Goal: Task Accomplishment & Management: Manage account settings

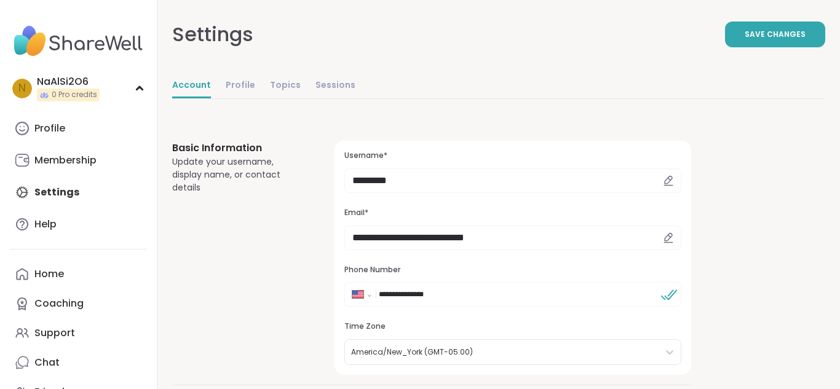
select select "**"
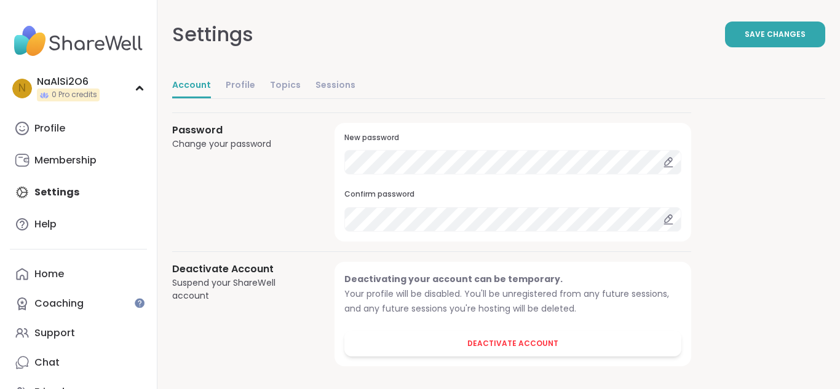
scroll to position [1113, 0]
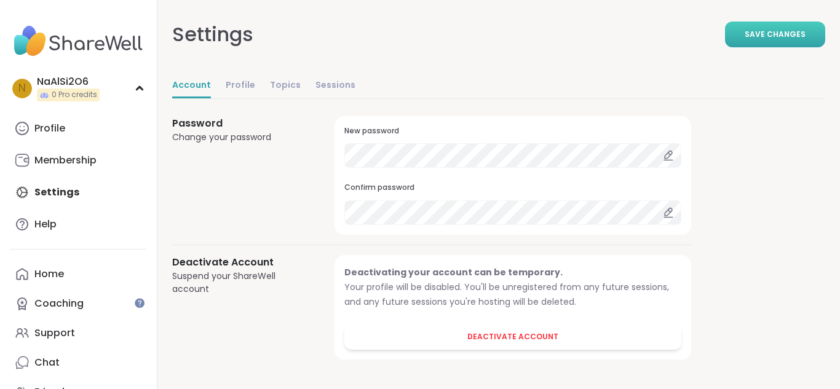
type input "**********"
click at [792, 39] on span "Save Changes" at bounding box center [775, 34] width 61 height 11
click at [67, 352] on link "Chat" at bounding box center [78, 363] width 137 height 30
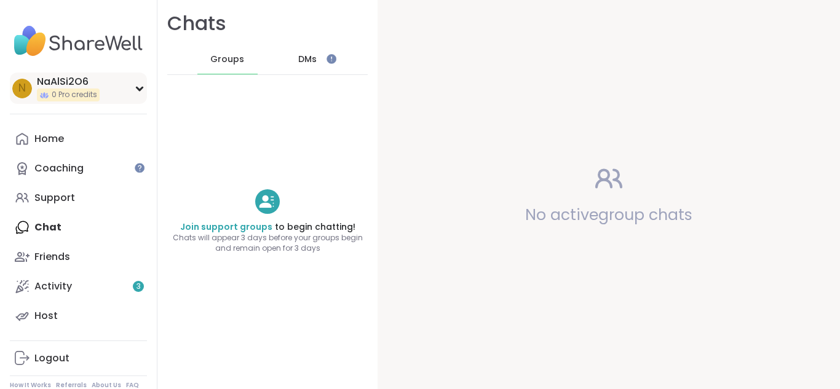
click at [18, 90] on span "N" at bounding box center [21, 89] width 7 height 16
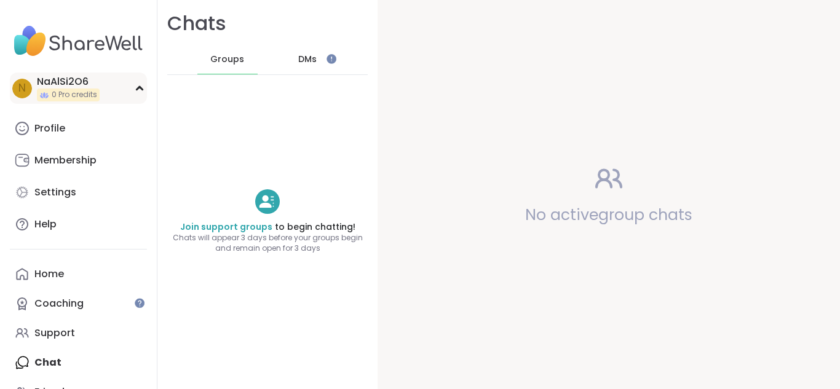
click at [18, 90] on span "N" at bounding box center [21, 89] width 7 height 16
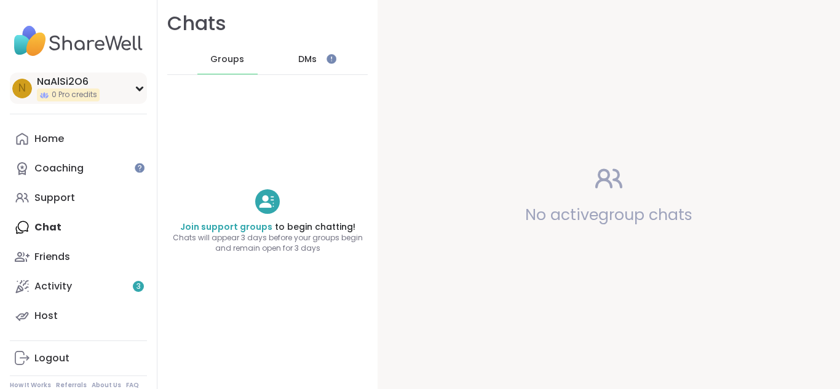
click at [18, 90] on span "N" at bounding box center [21, 89] width 7 height 16
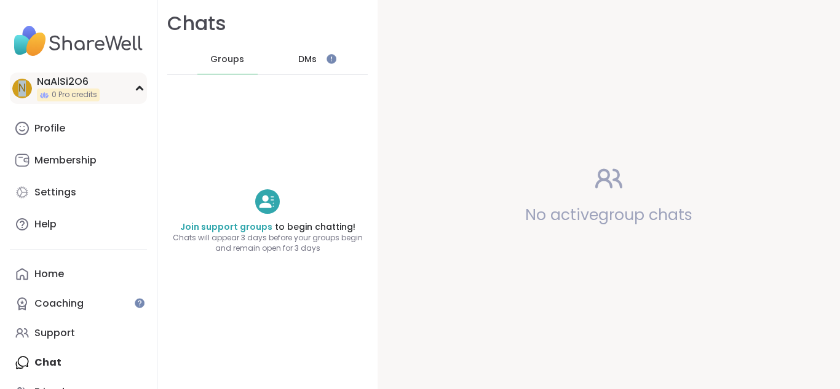
click at [18, 90] on span "N" at bounding box center [21, 89] width 7 height 16
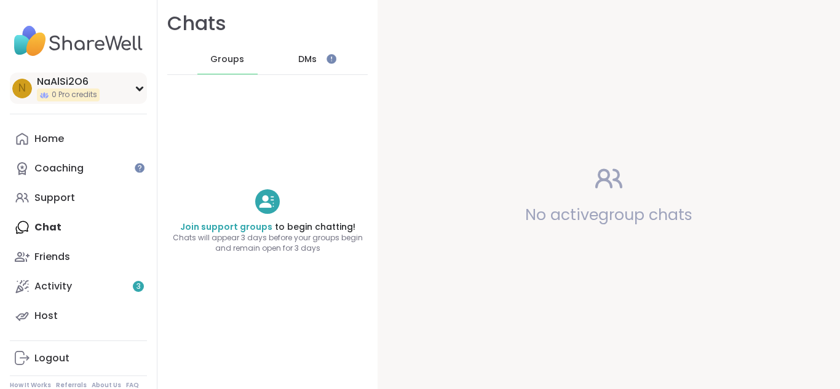
click at [18, 90] on span "N" at bounding box center [21, 89] width 7 height 16
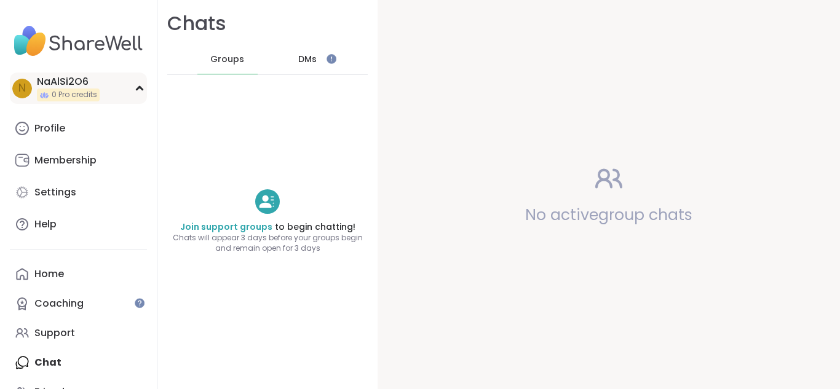
click at [18, 90] on span "N" at bounding box center [21, 89] width 7 height 16
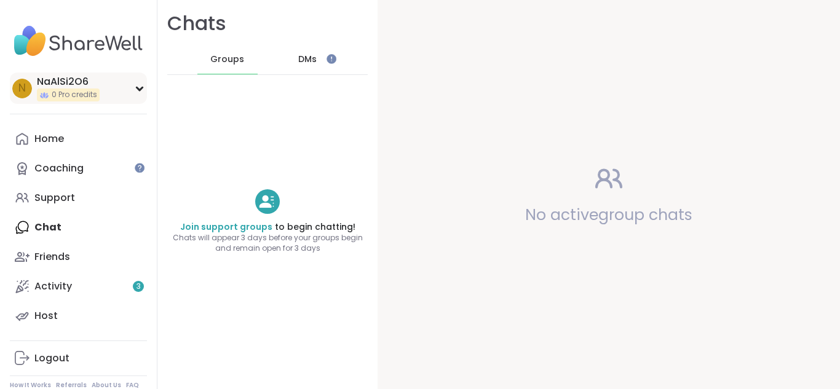
click at [18, 90] on span "N" at bounding box center [21, 89] width 7 height 16
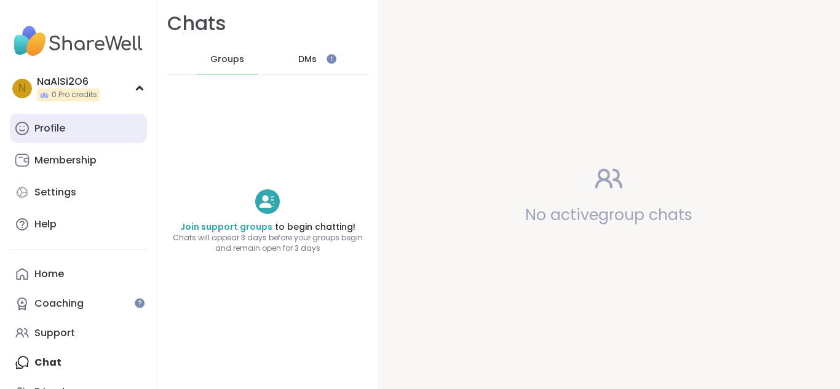
click at [42, 127] on div "Profile" at bounding box center [49, 129] width 31 height 14
